Goal: Browse casually: Explore the website without a specific task or goal

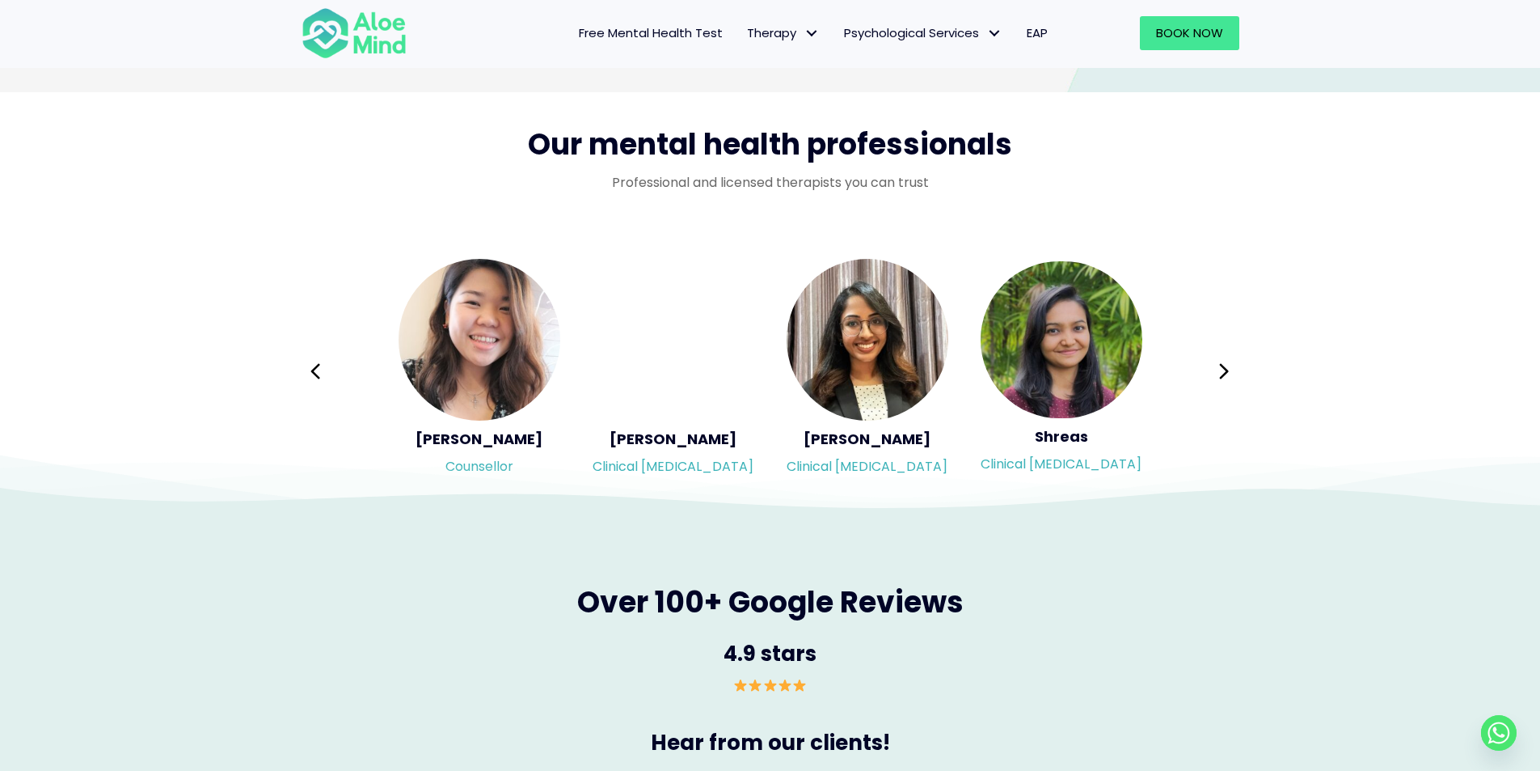
scroll to position [2507, 0]
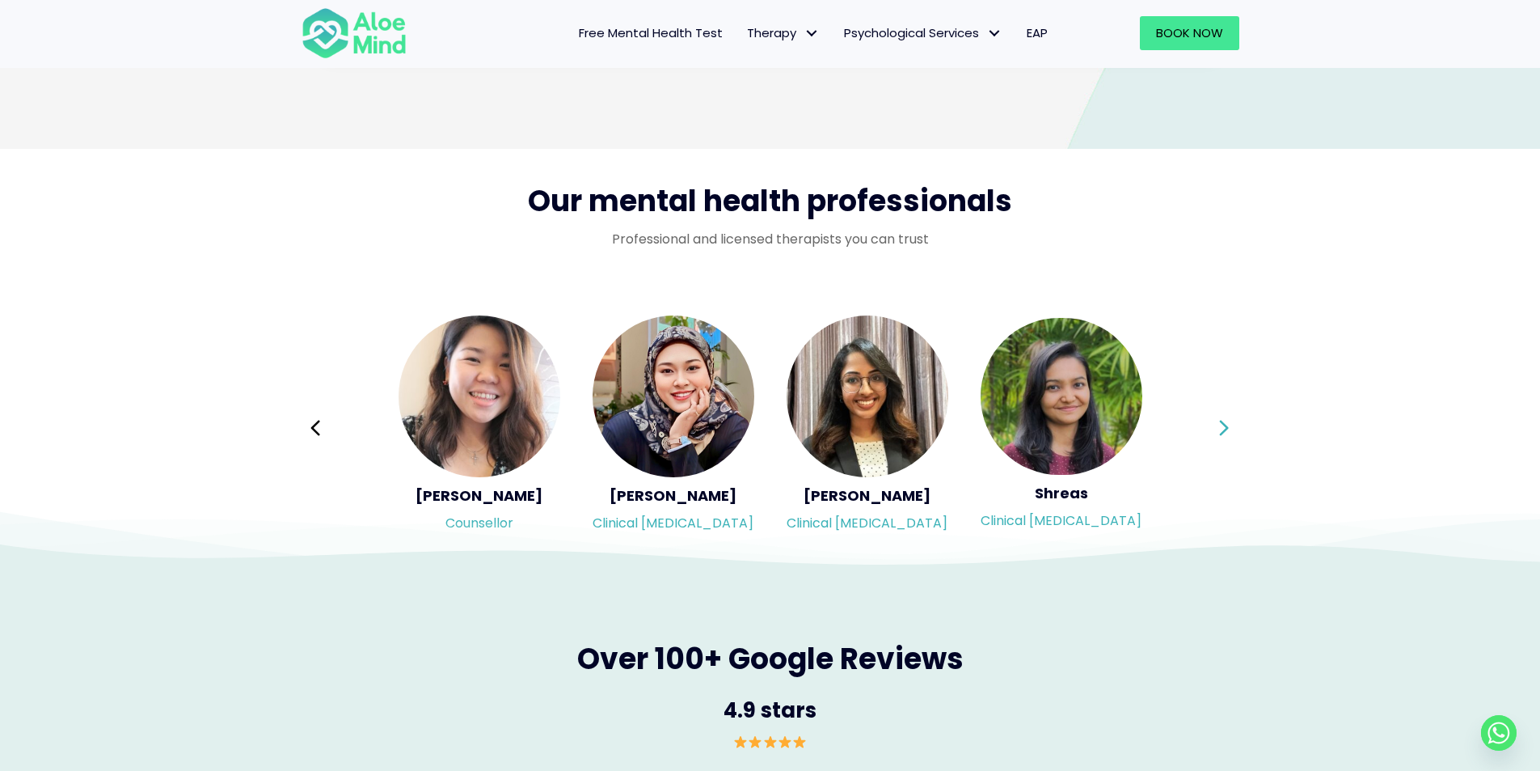
click at [1227, 416] on icon at bounding box center [1224, 427] width 11 height 31
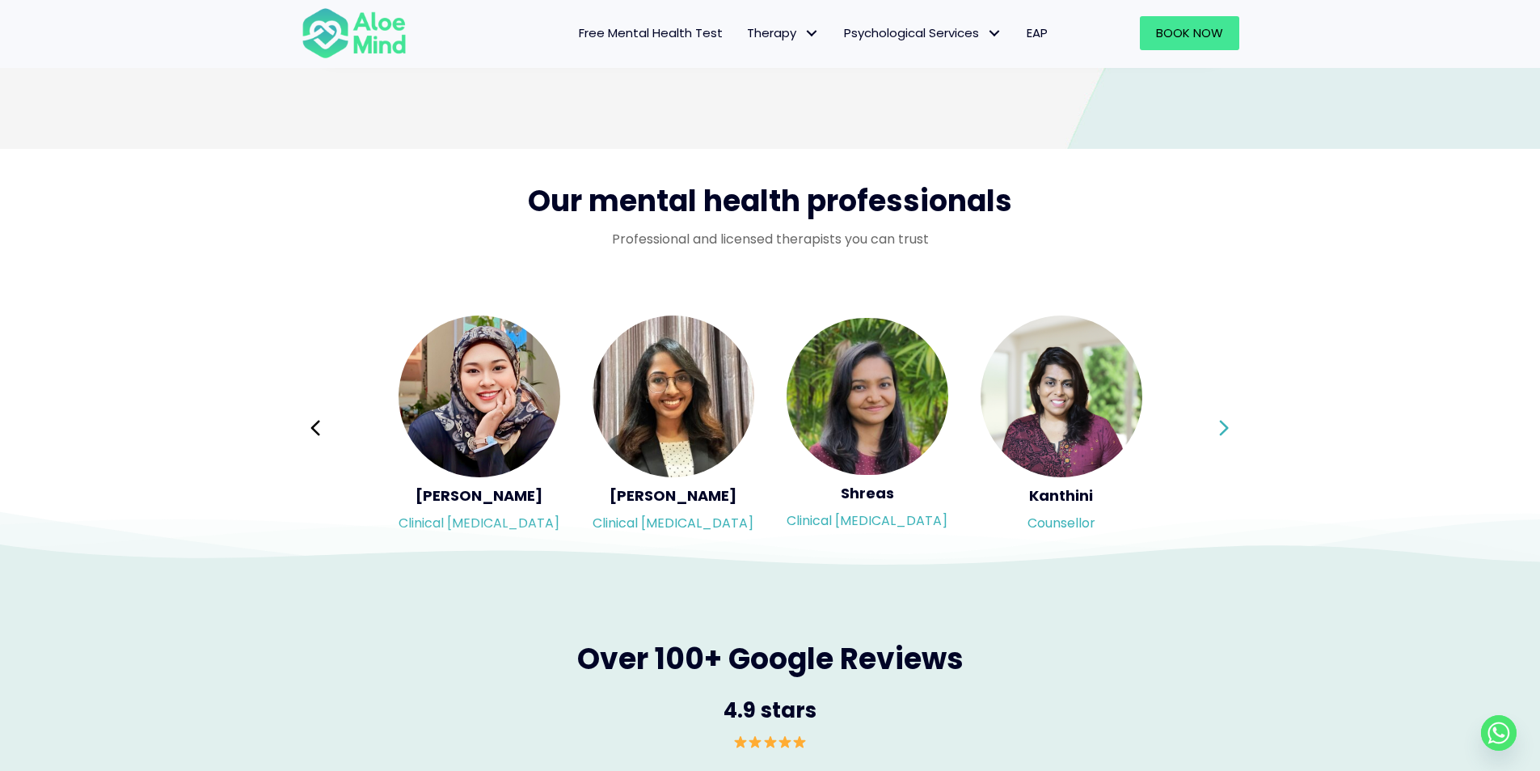
click at [1227, 416] on icon at bounding box center [1224, 427] width 11 height 31
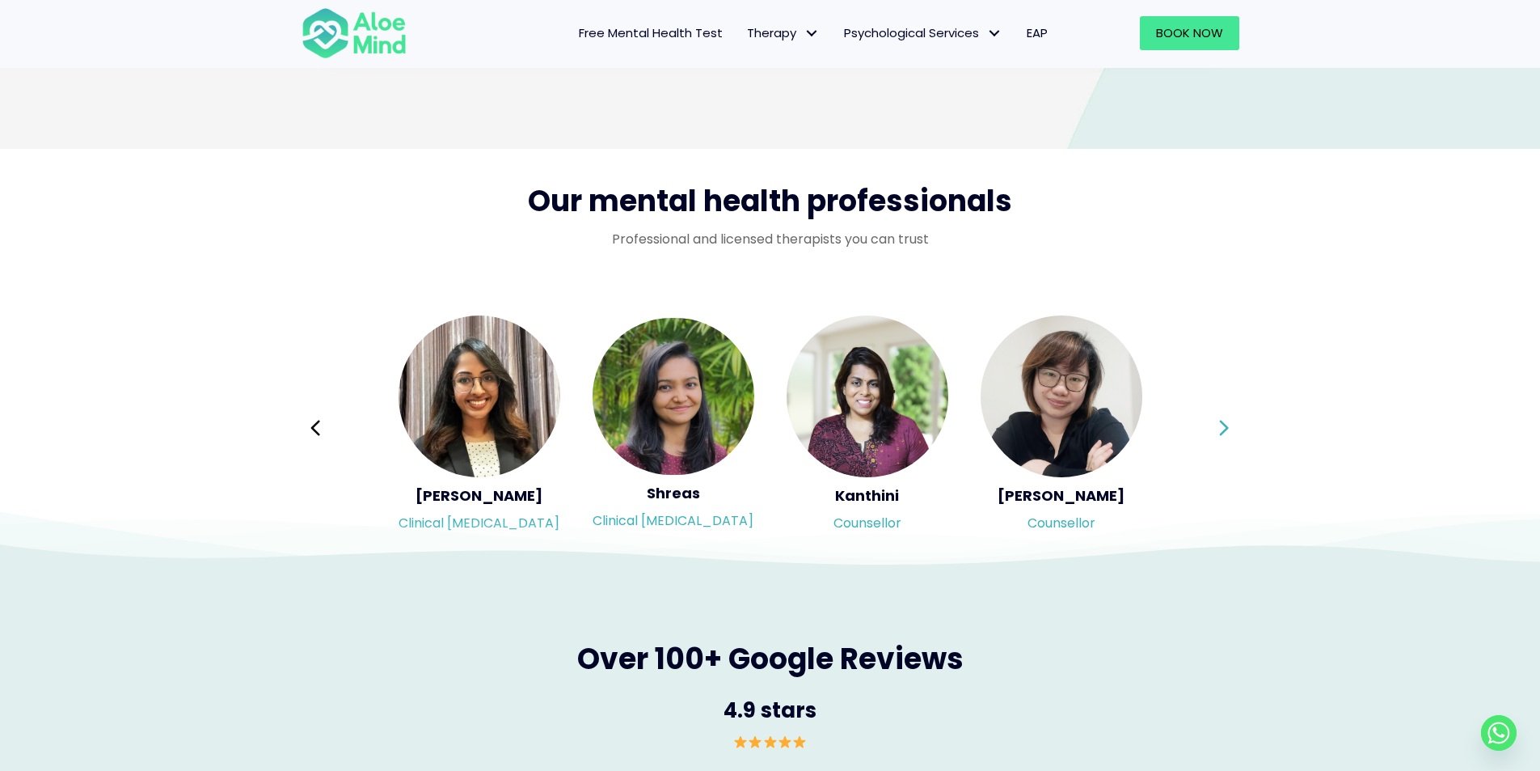
click at [1222, 425] on icon at bounding box center [1224, 427] width 11 height 31
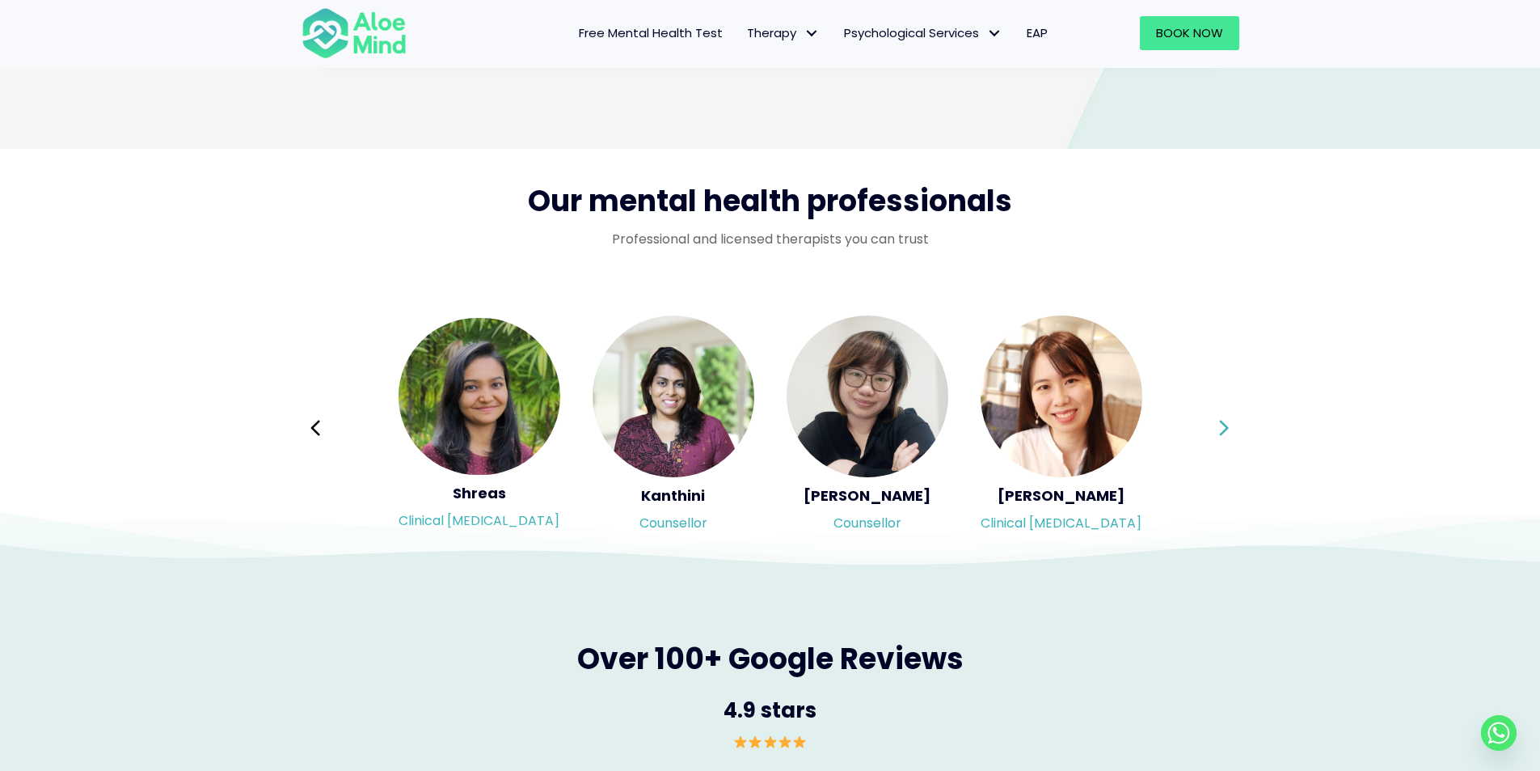
click at [1223, 425] on icon at bounding box center [1224, 427] width 11 height 31
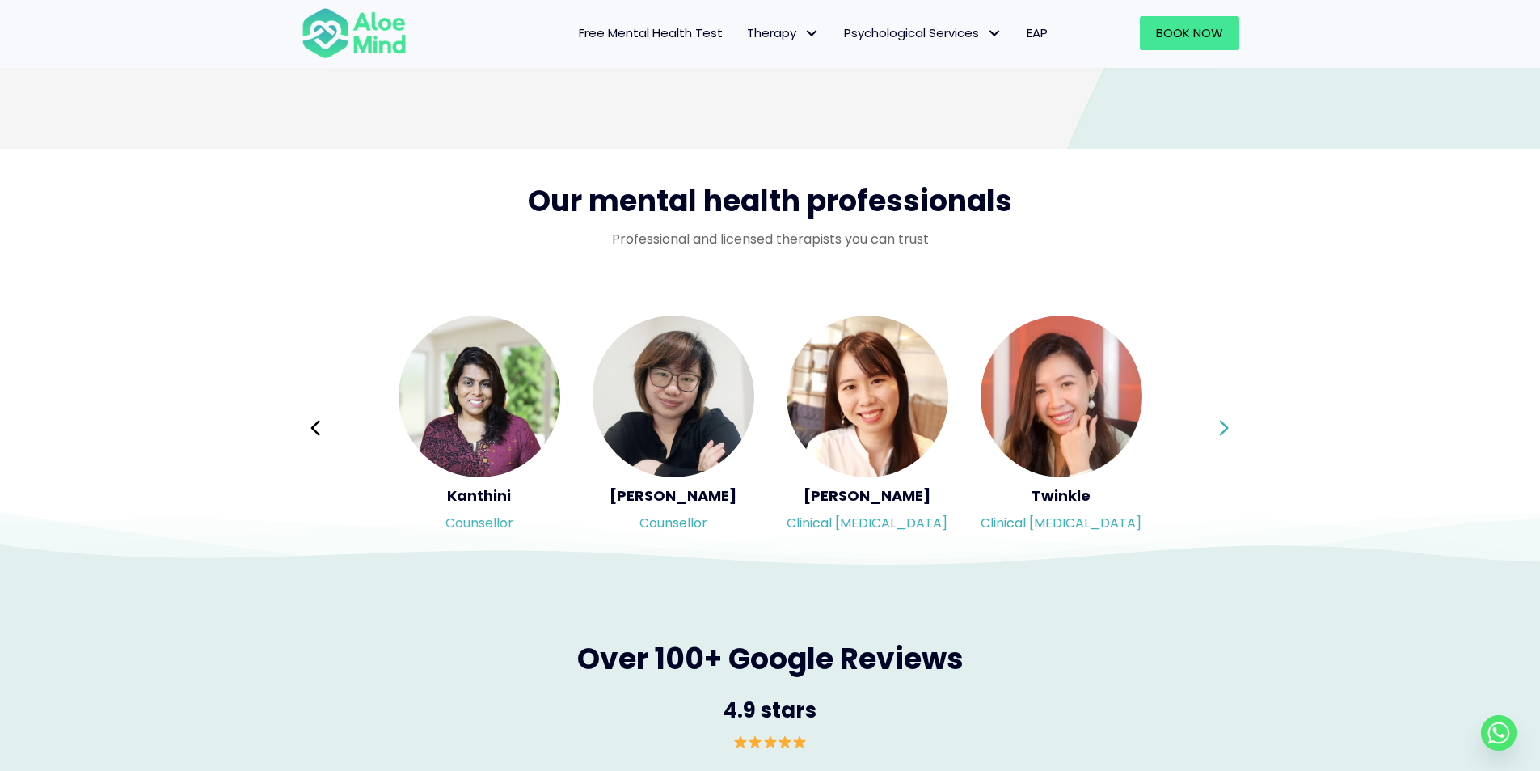
click at [1223, 425] on icon at bounding box center [1224, 427] width 11 height 31
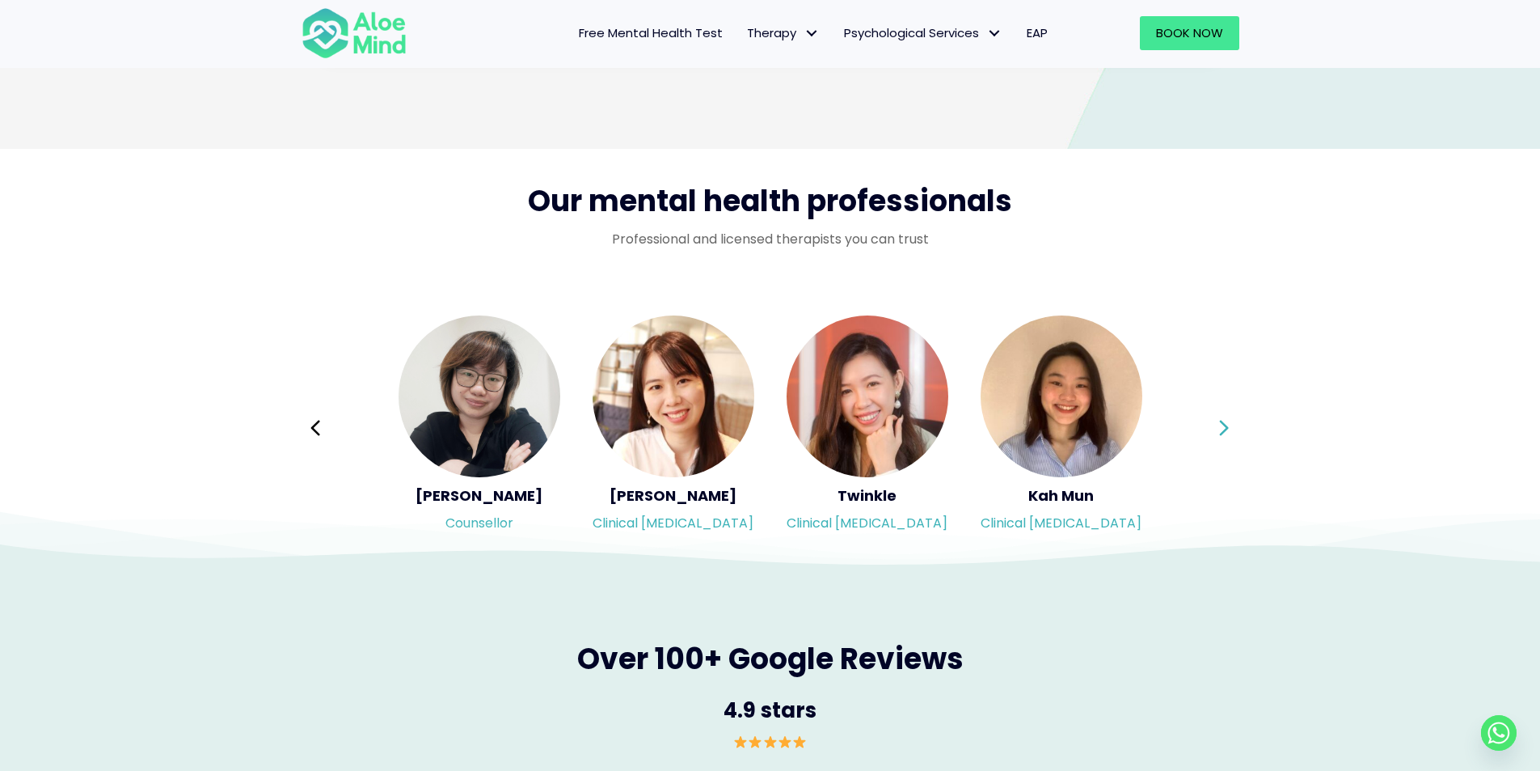
click at [1223, 425] on icon at bounding box center [1224, 427] width 11 height 31
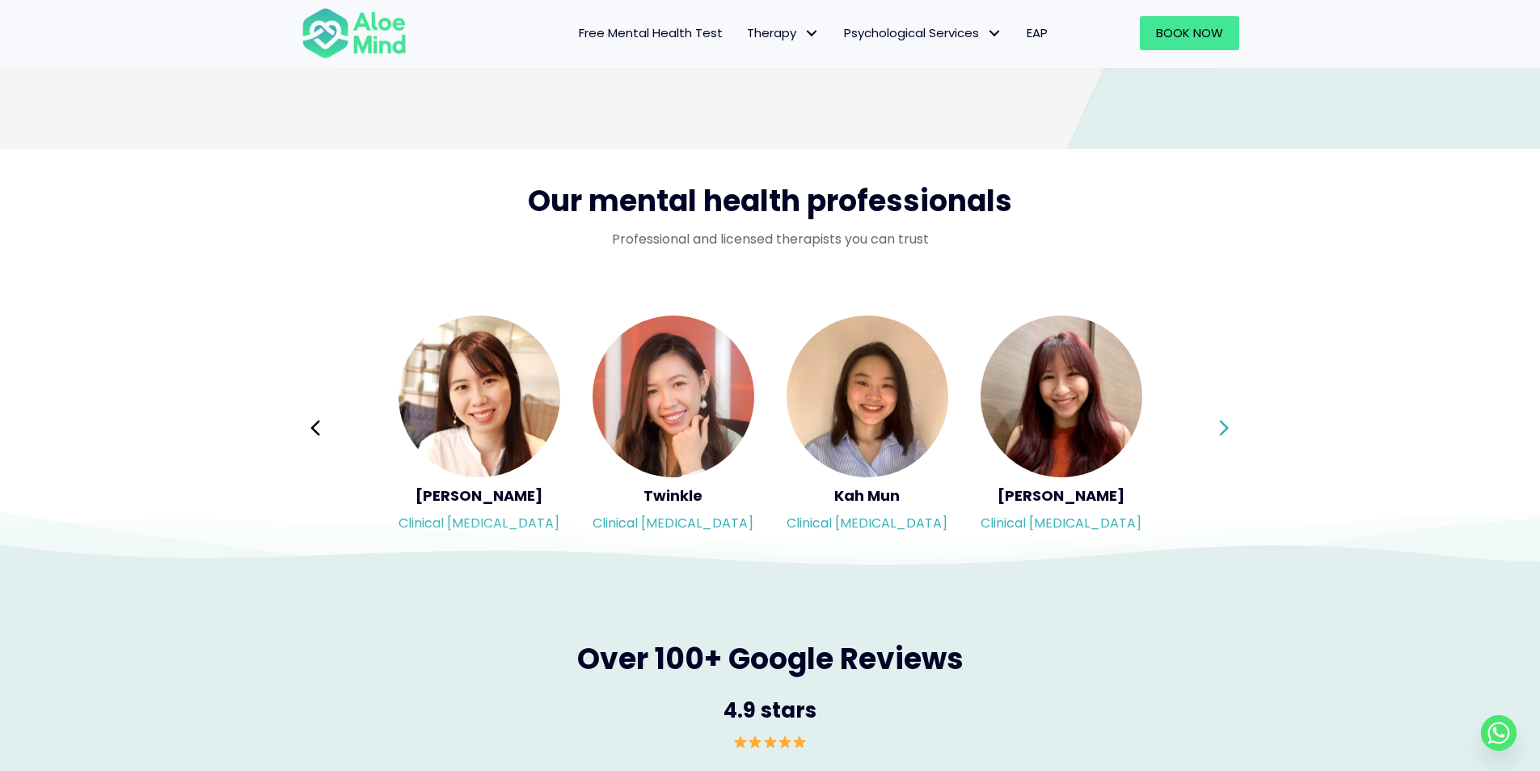
click at [1223, 425] on icon at bounding box center [1224, 427] width 11 height 31
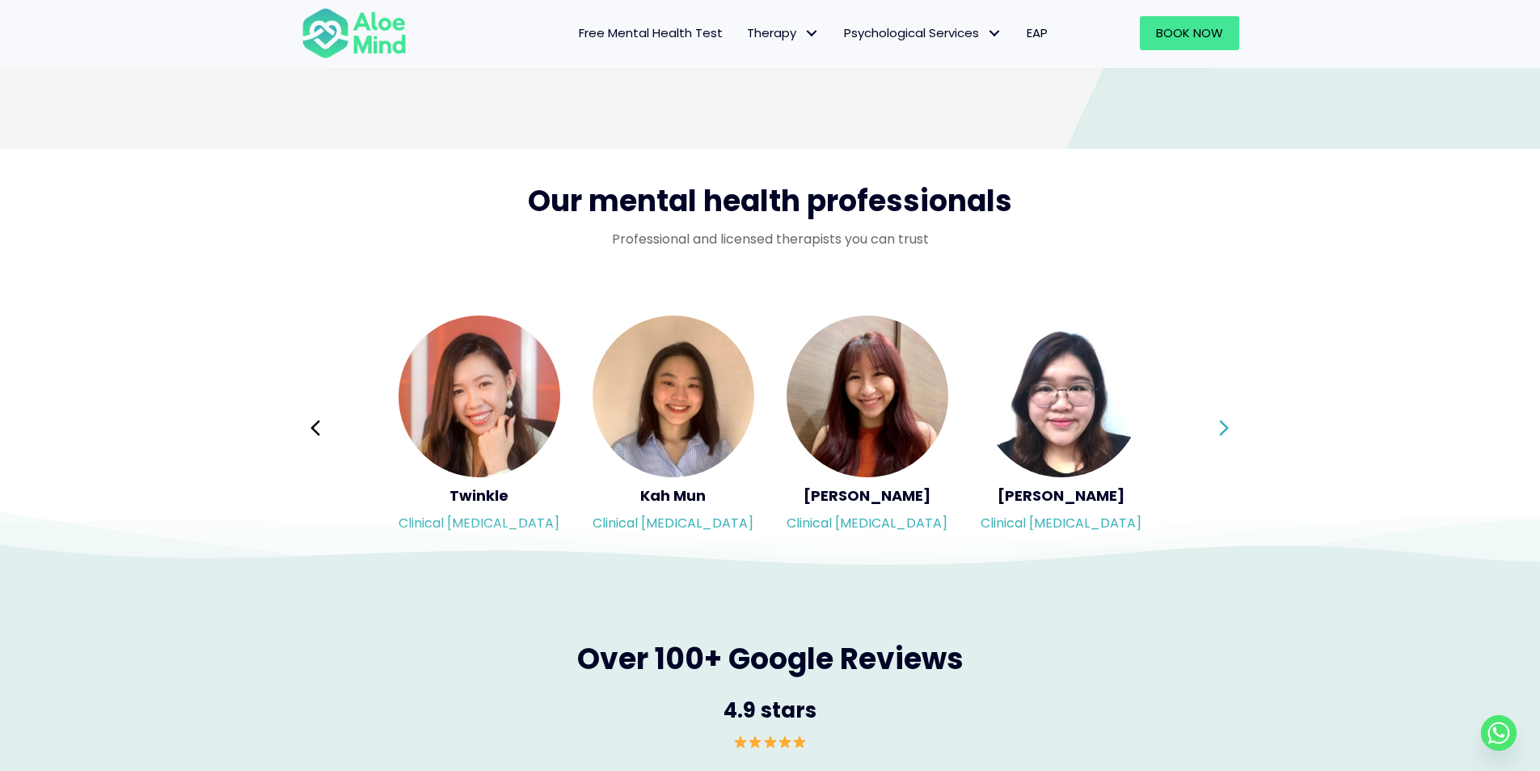
click at [1223, 425] on icon at bounding box center [1224, 427] width 11 height 31
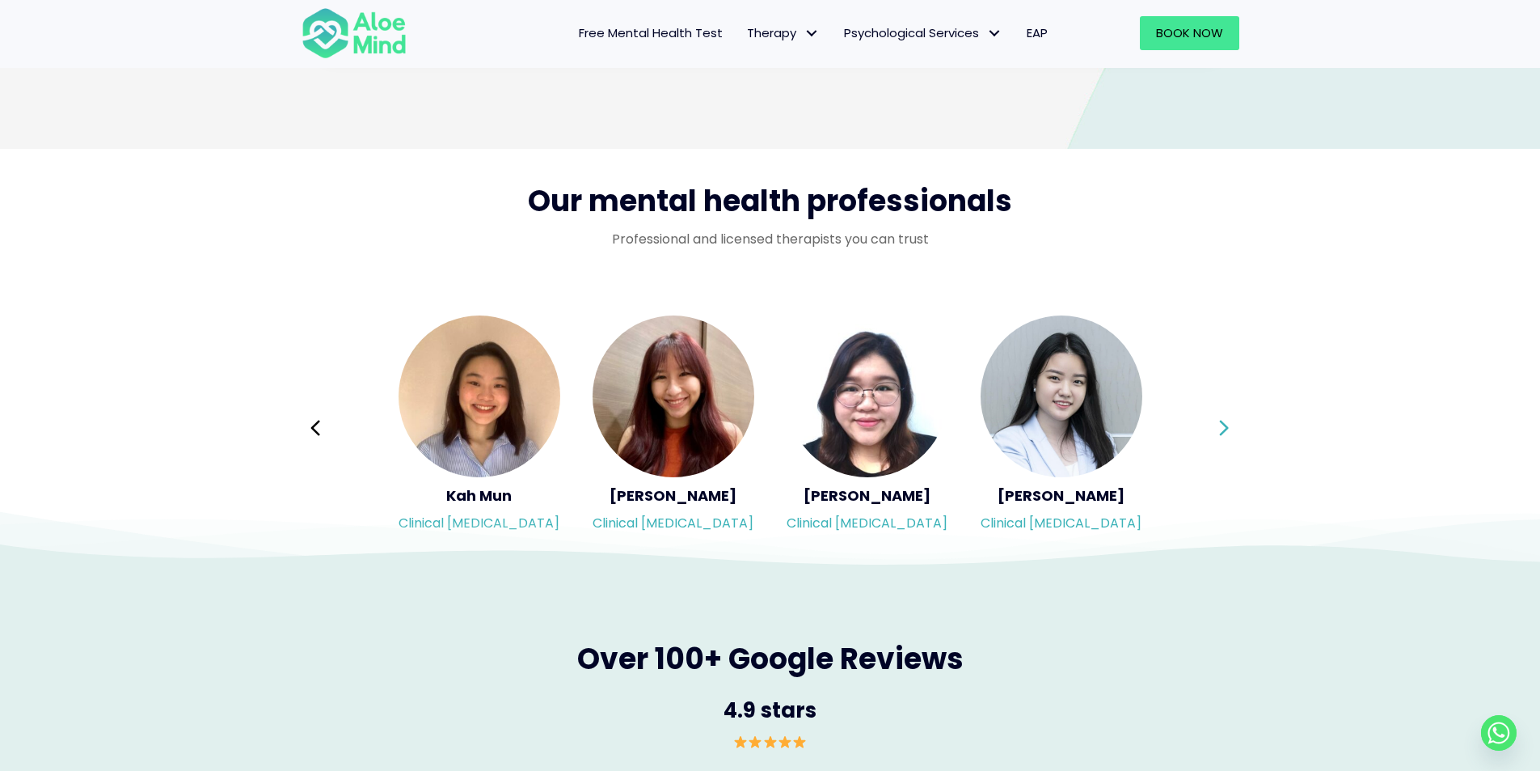
click at [1223, 425] on icon at bounding box center [1224, 427] width 11 height 31
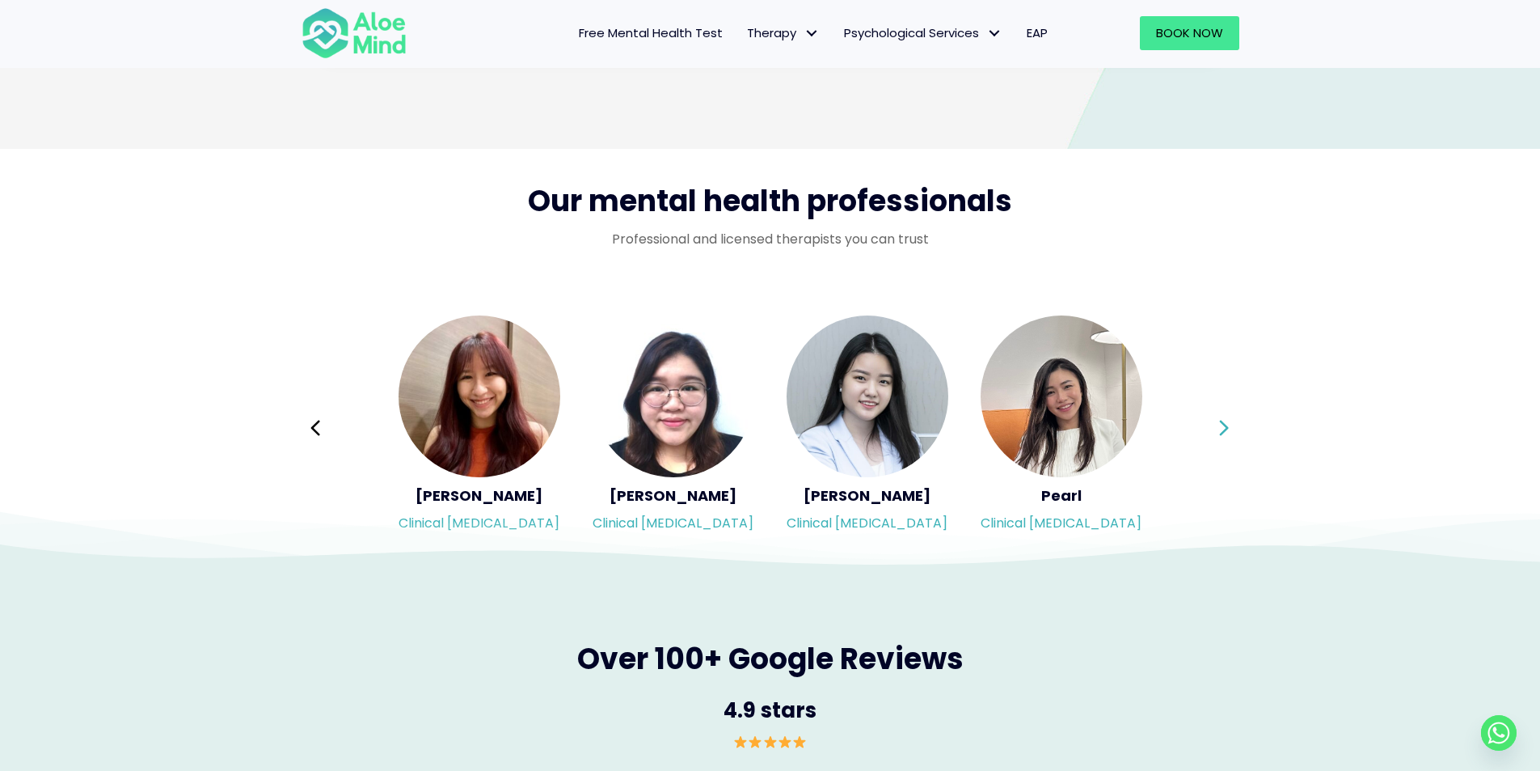
click at [1223, 425] on icon at bounding box center [1224, 427] width 11 height 31
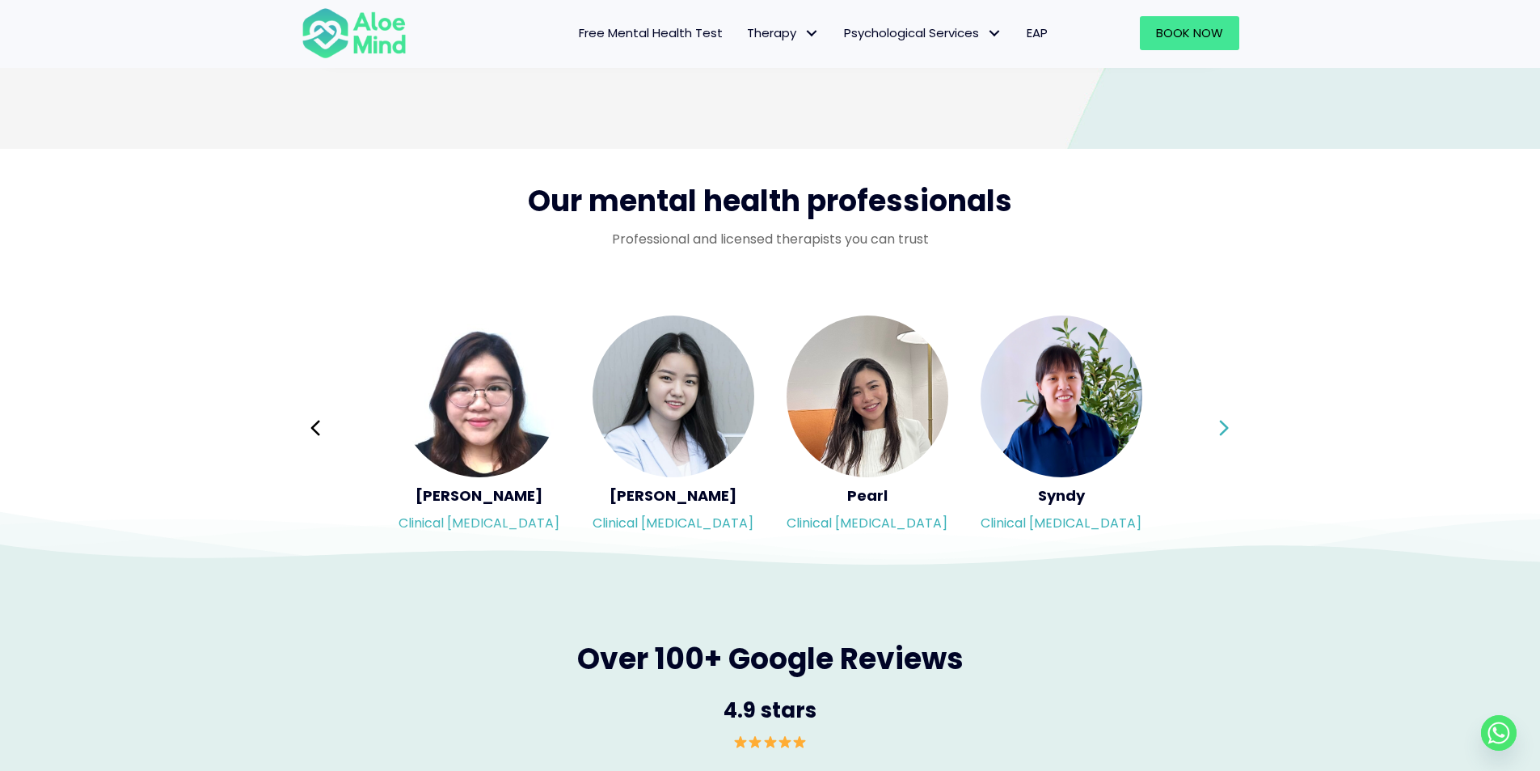
click at [1223, 425] on div "Syndy Clinical [MEDICAL_DATA] Diveena Clinical [MEDICAL_DATA] Elynna Counsellor…" at bounding box center [771, 428] width 938 height 228
click at [1223, 425] on icon at bounding box center [1224, 427] width 11 height 31
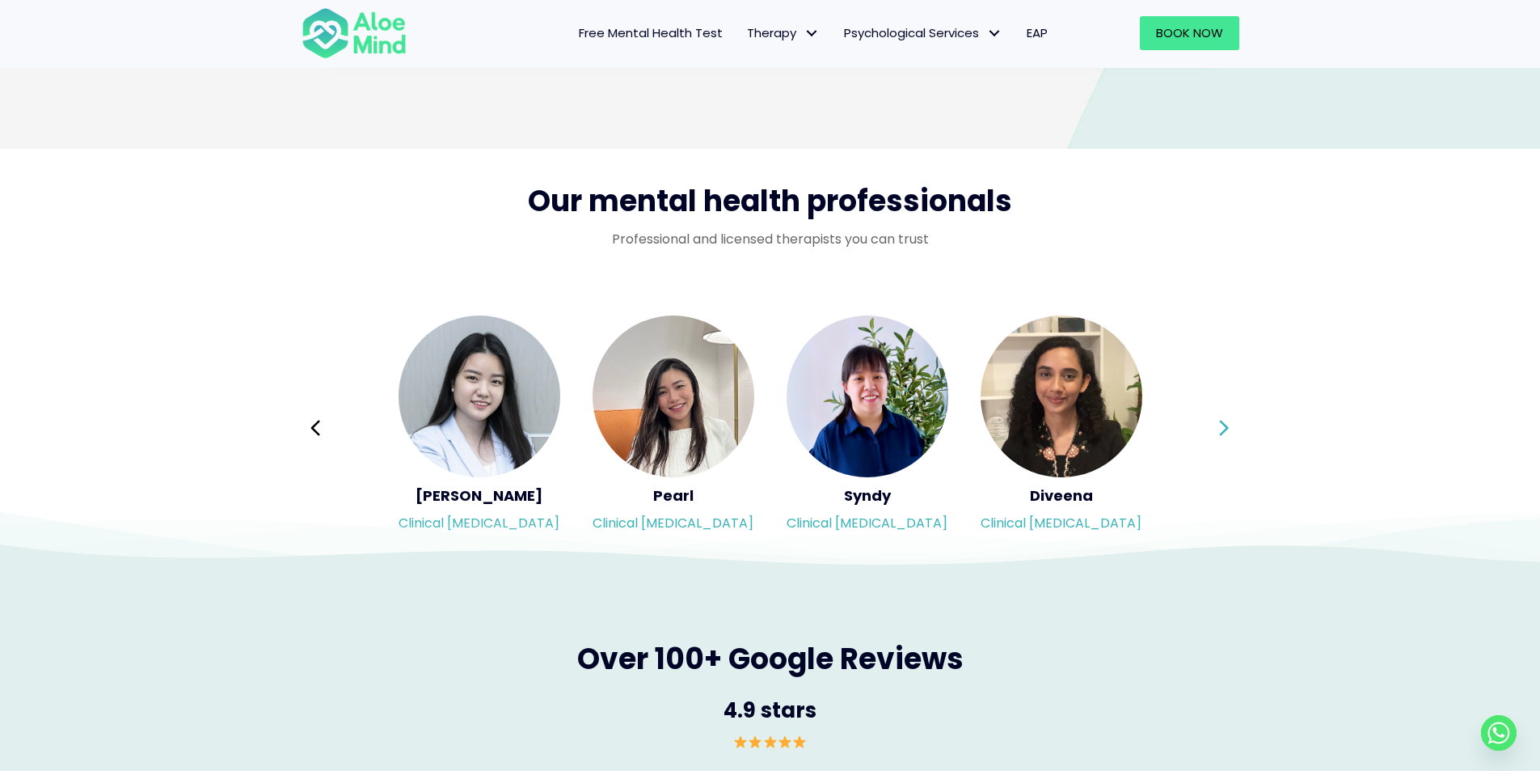
click at [1223, 425] on icon at bounding box center [1224, 427] width 11 height 31
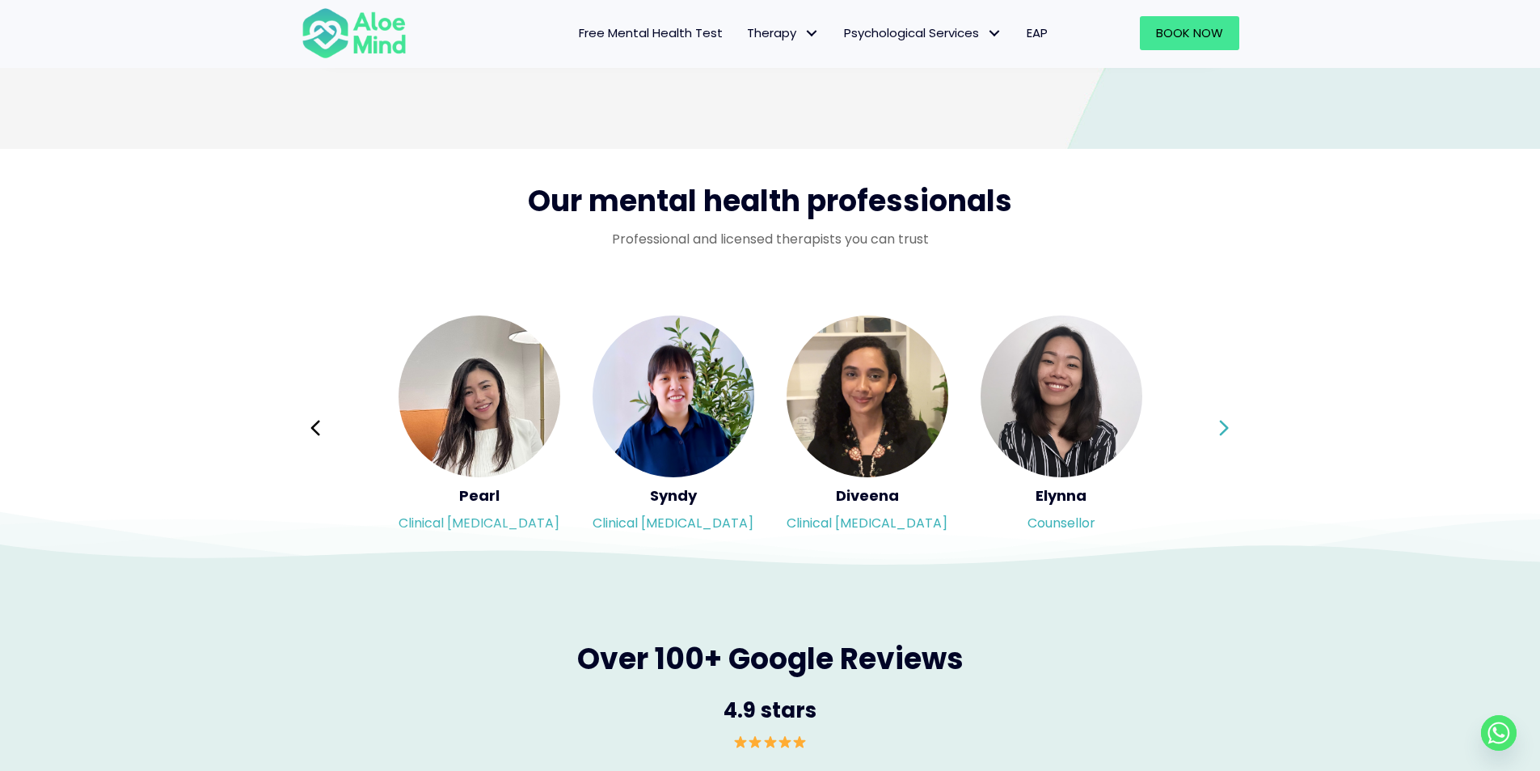
click at [1223, 425] on icon at bounding box center [1224, 427] width 11 height 31
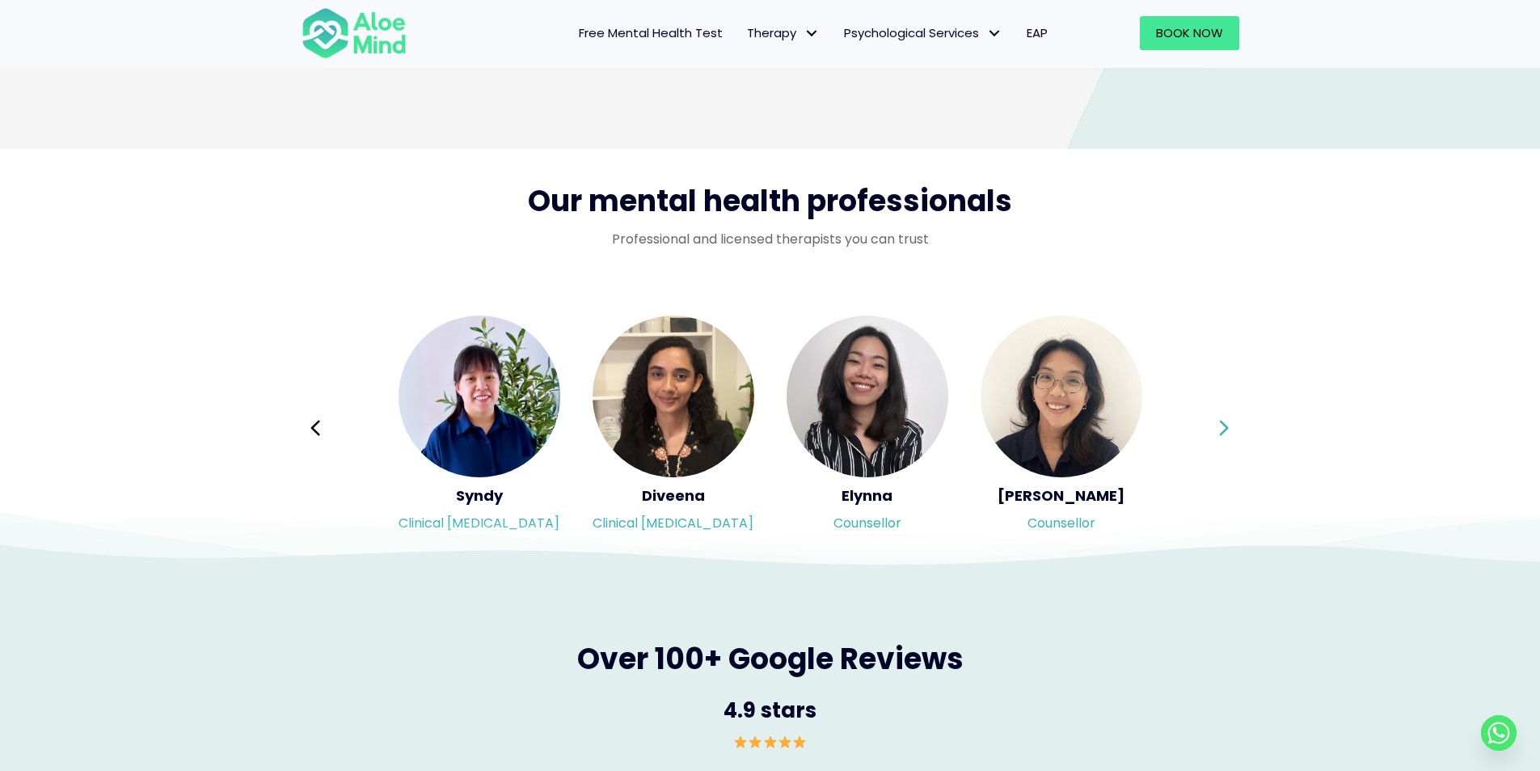
click at [1223, 425] on icon at bounding box center [1224, 427] width 11 height 31
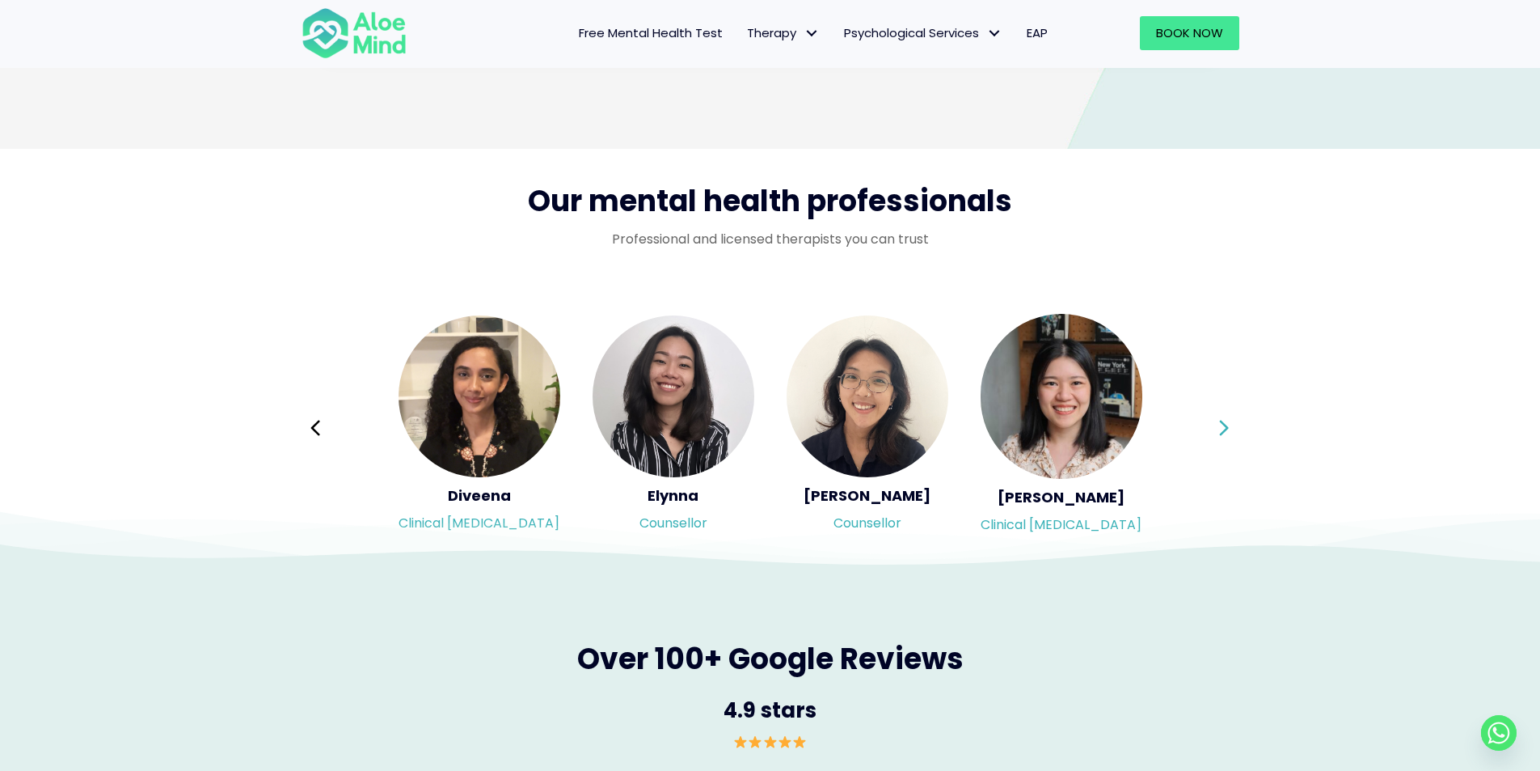
click at [1223, 425] on icon at bounding box center [1224, 427] width 11 height 31
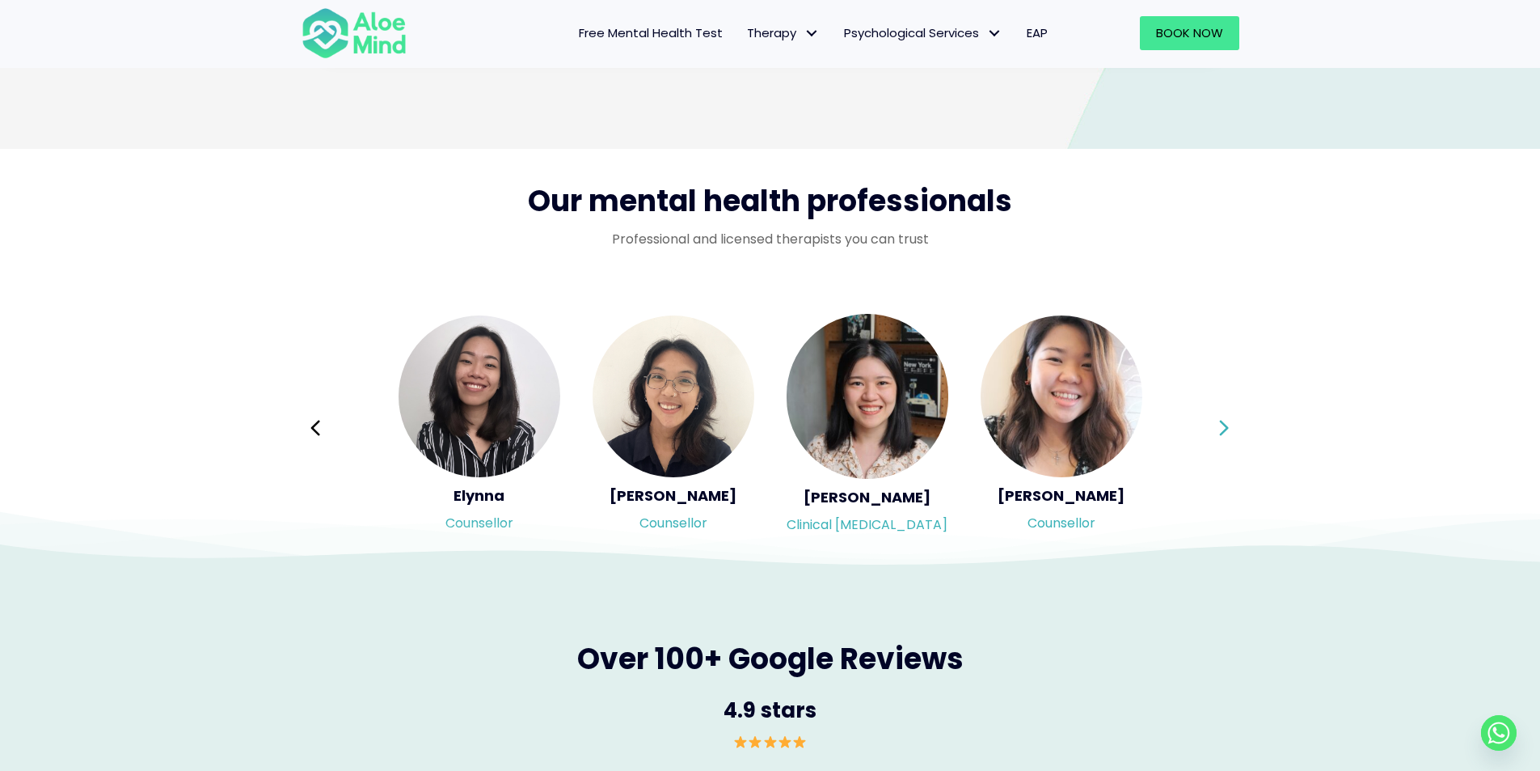
click at [1223, 425] on icon at bounding box center [1224, 427] width 11 height 31
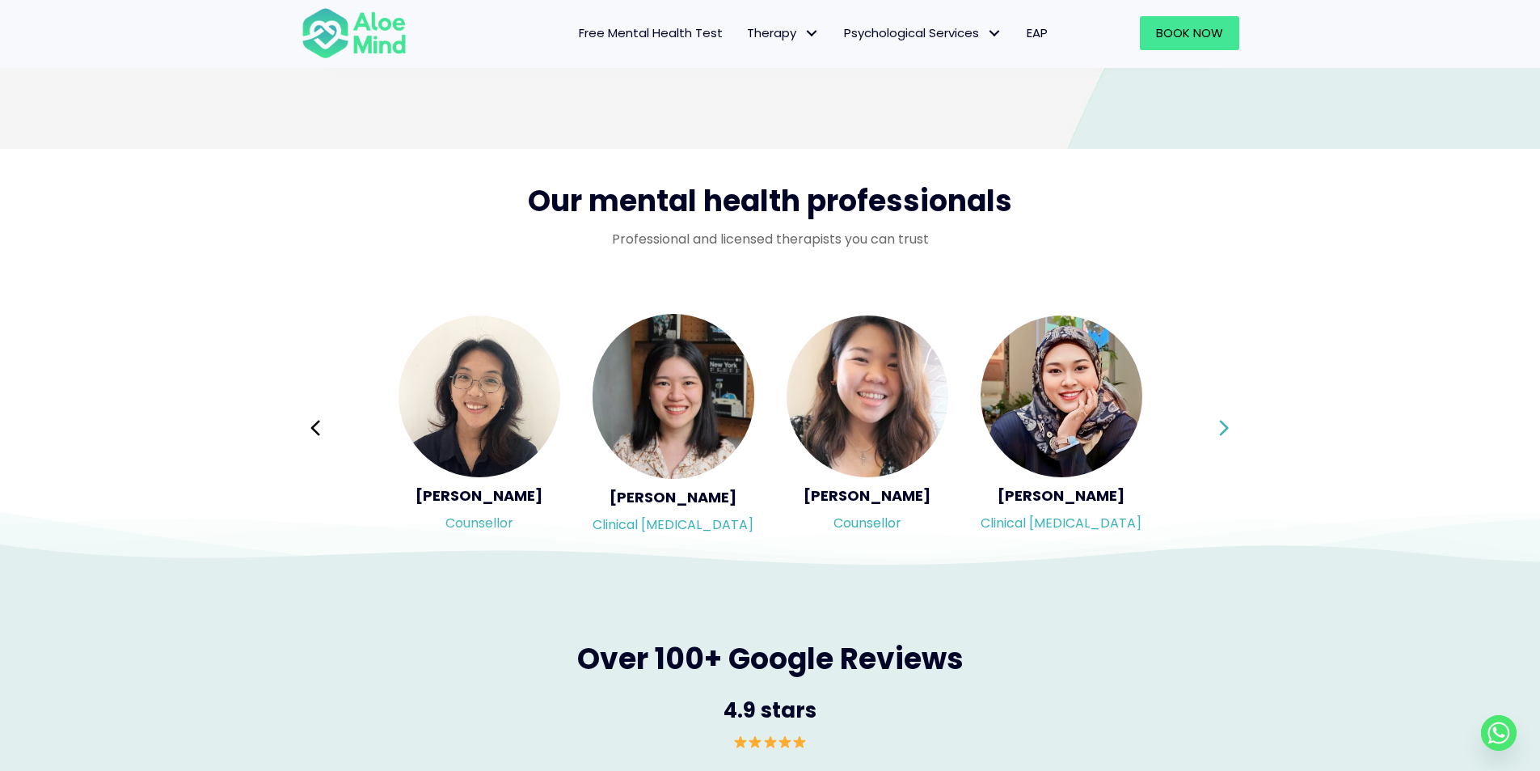
click at [1223, 425] on icon at bounding box center [1224, 427] width 11 height 31
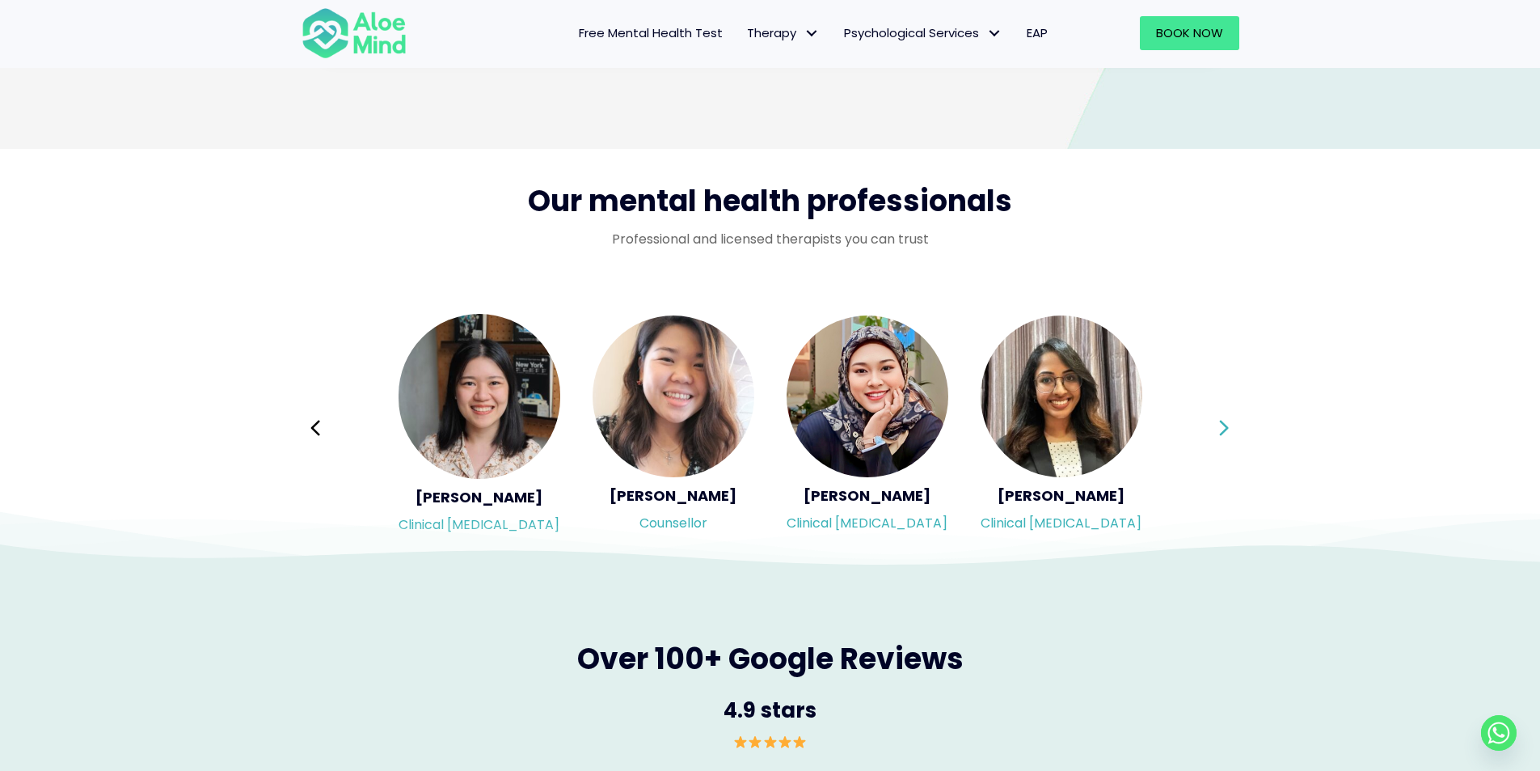
click at [1223, 425] on div "Syndy Clinical [MEDICAL_DATA] Diveena Clinical [MEDICAL_DATA] Elynna Counsellor…" at bounding box center [771, 428] width 938 height 228
click at [1223, 425] on icon at bounding box center [1224, 427] width 11 height 31
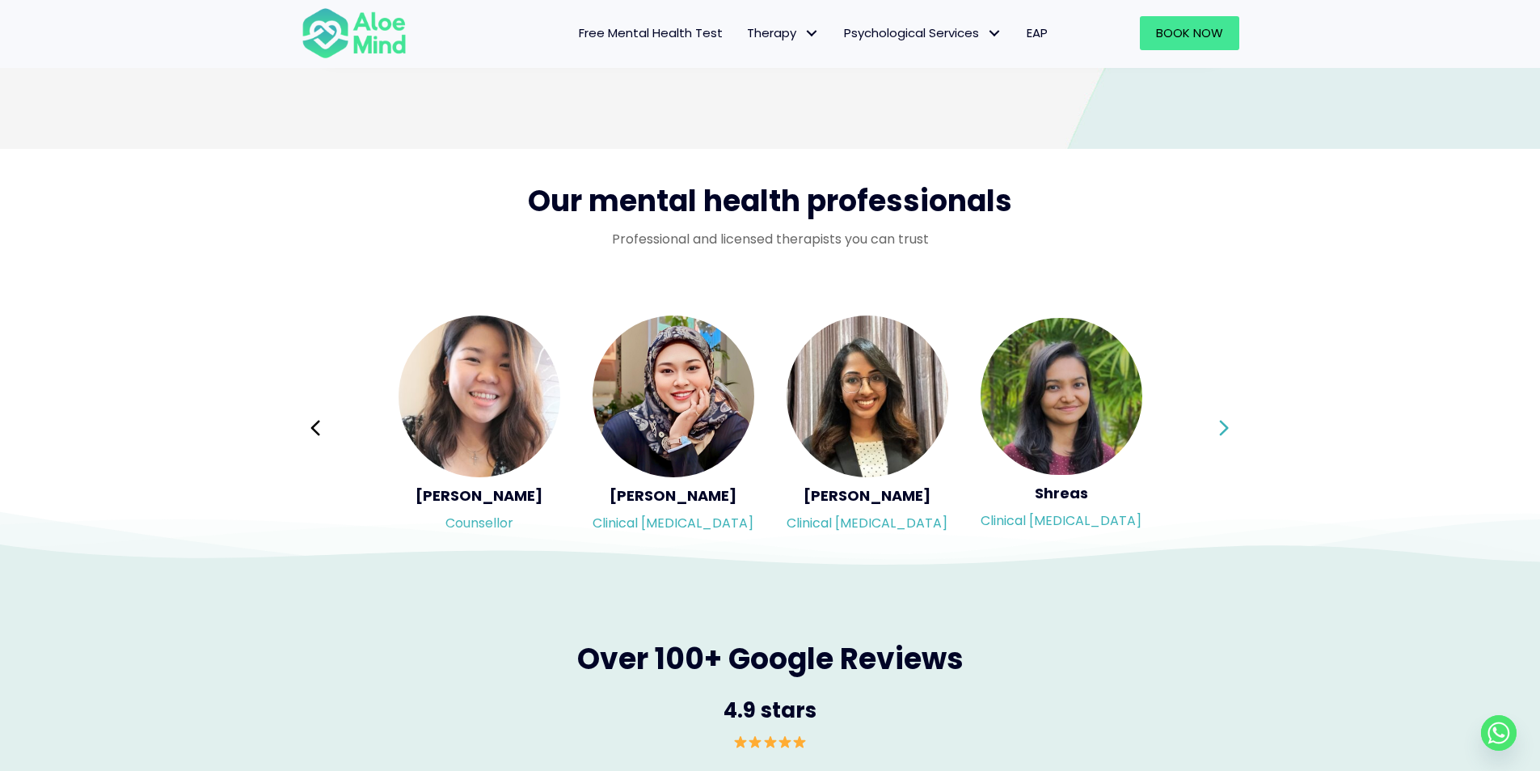
click at [1223, 425] on icon at bounding box center [1224, 427] width 11 height 31
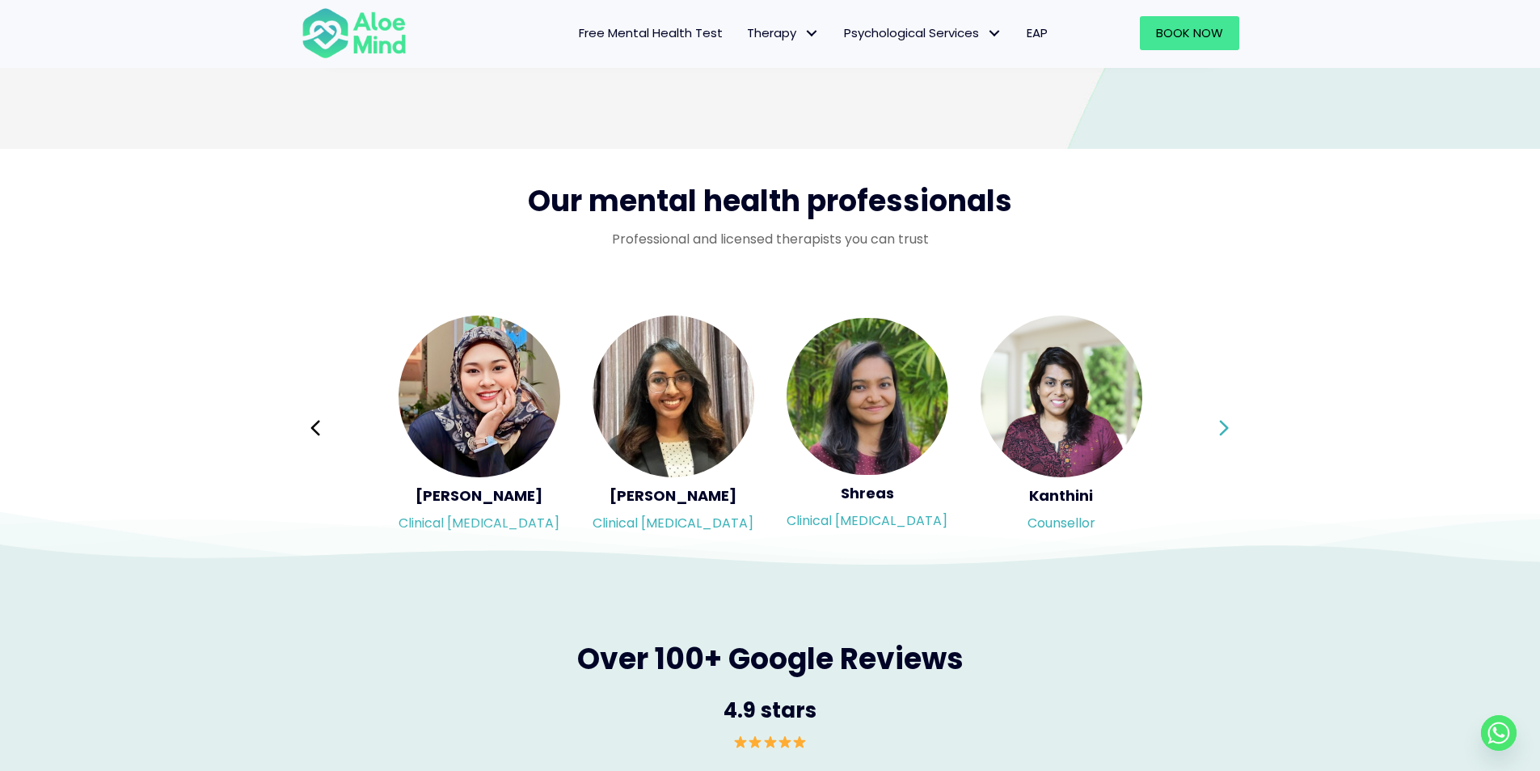
click at [1223, 425] on icon at bounding box center [1224, 427] width 11 height 31
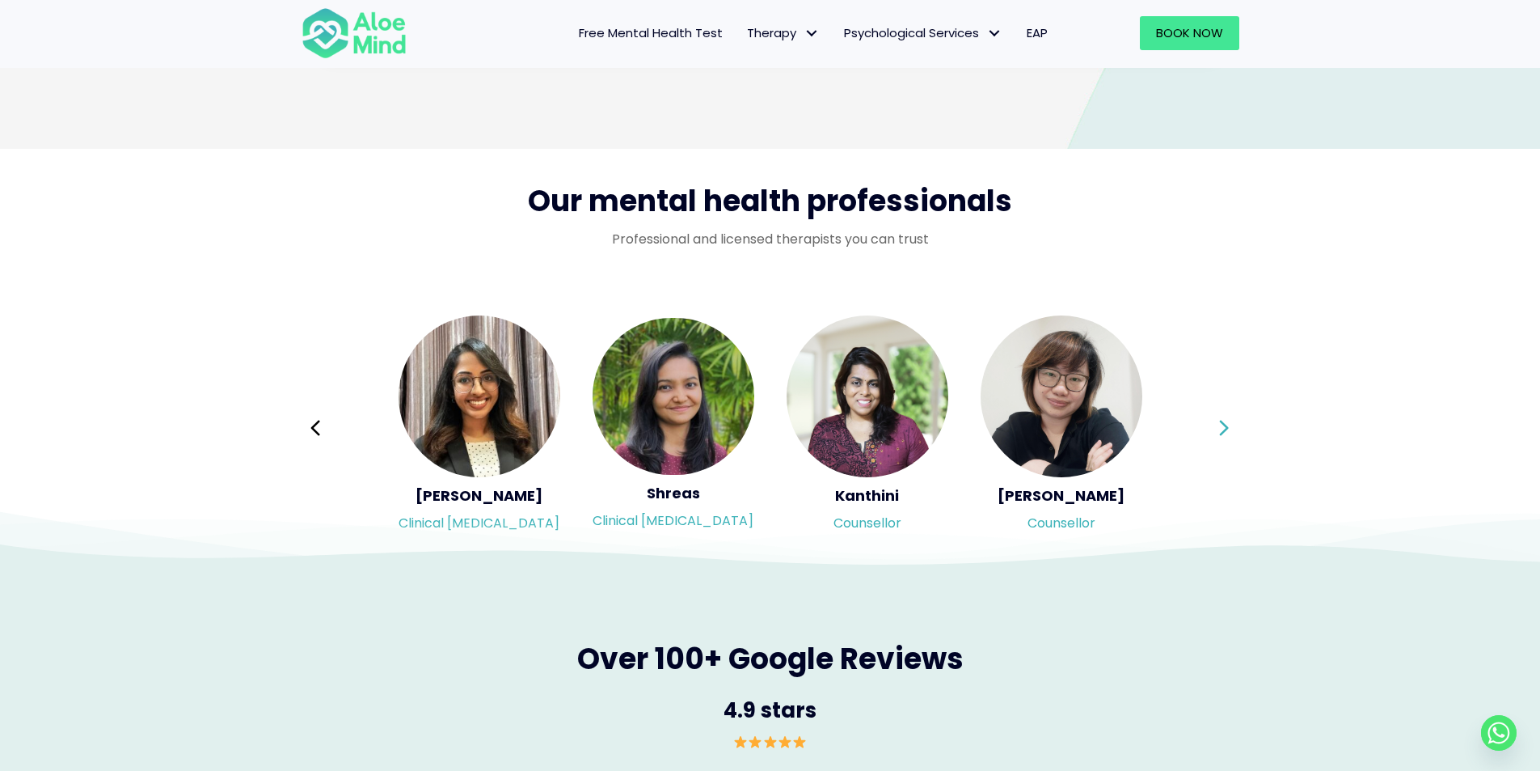
click at [1223, 425] on div "Syndy Clinical [MEDICAL_DATA] Diveena Clinical [MEDICAL_DATA] Elynna Counsellor…" at bounding box center [771, 428] width 938 height 228
click at [1223, 425] on icon at bounding box center [1224, 427] width 11 height 31
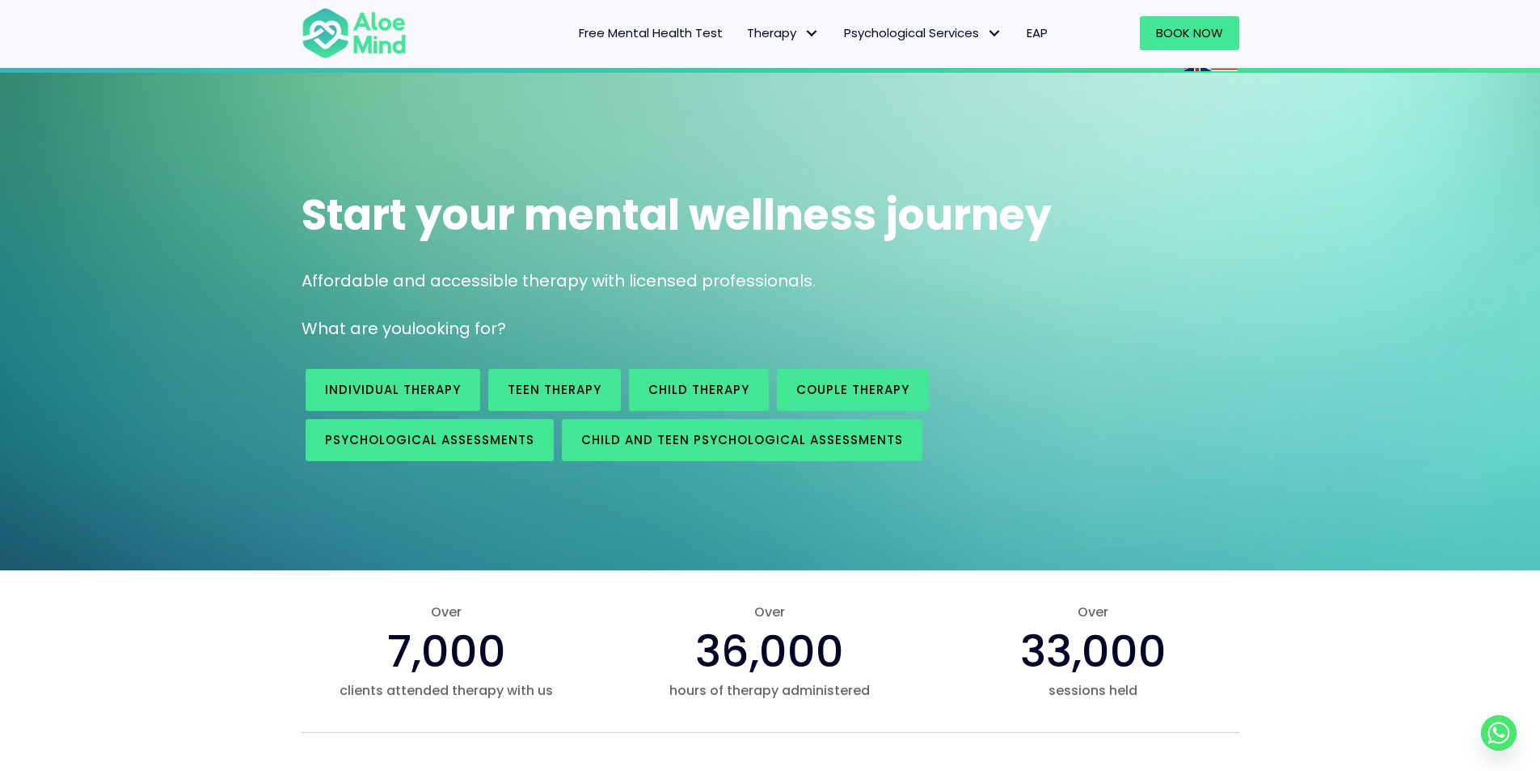
scroll to position [74, 0]
